Goal: Task Accomplishment & Management: Complete application form

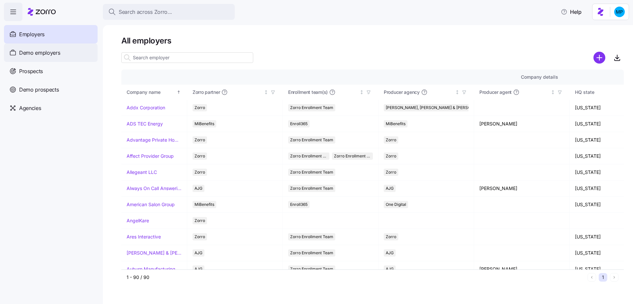
click at [74, 47] on div "Demo employers" at bounding box center [51, 53] width 94 height 18
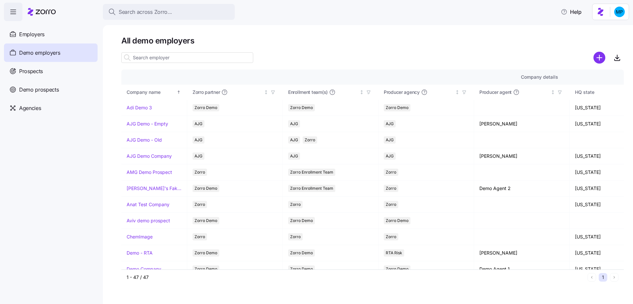
click at [598, 57] on icon "add icon" at bounding box center [600, 58] width 12 height 12
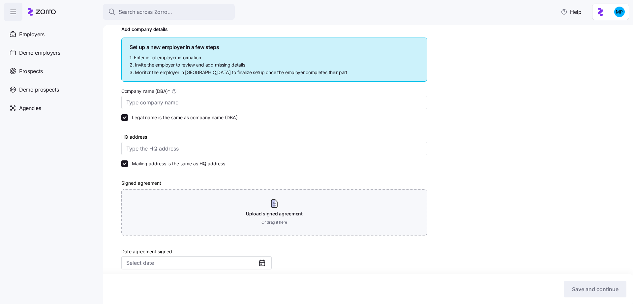
scroll to position [32, 0]
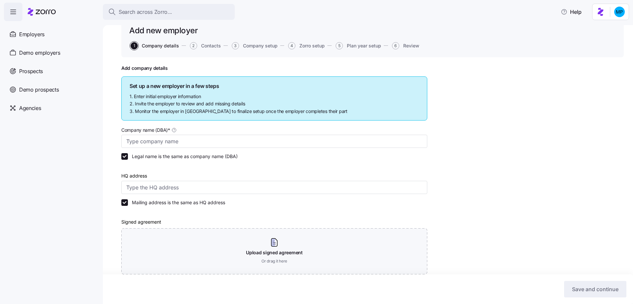
click at [212, 46] on span "Contacts" at bounding box center [211, 46] width 20 height 5
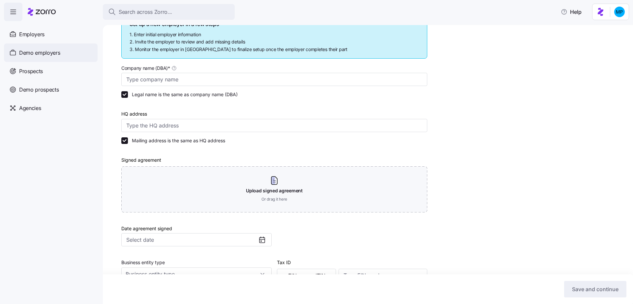
scroll to position [62, 0]
